Goal: Task Accomplishment & Management: Use online tool/utility

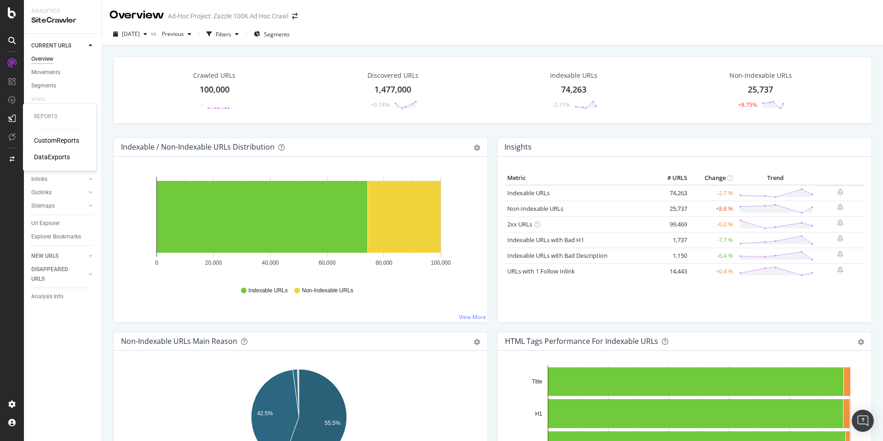
click at [48, 136] on div "CustomReports" at bounding box center [56, 140] width 45 height 9
